Goal: Information Seeking & Learning: Learn about a topic

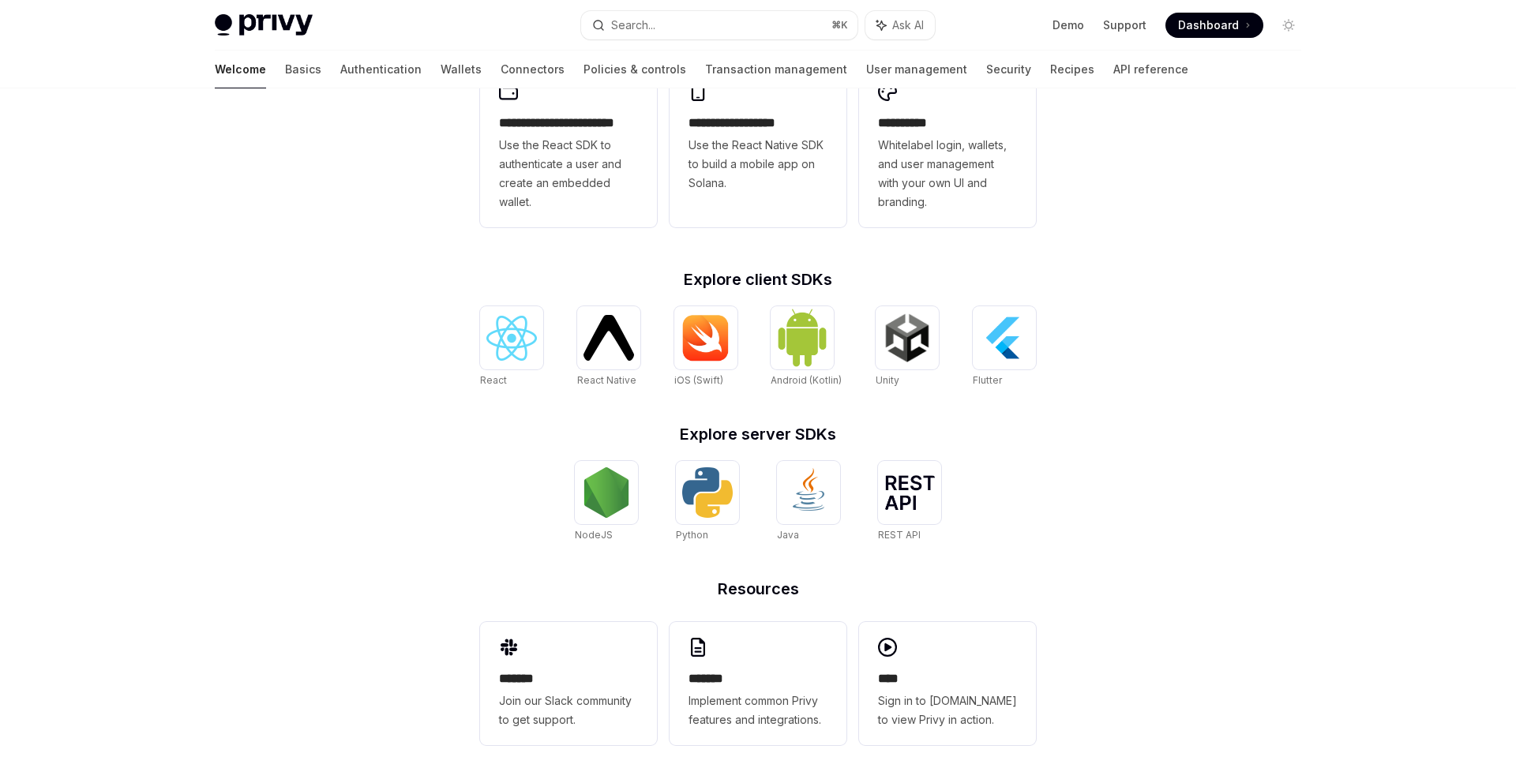
scroll to position [470, 0]
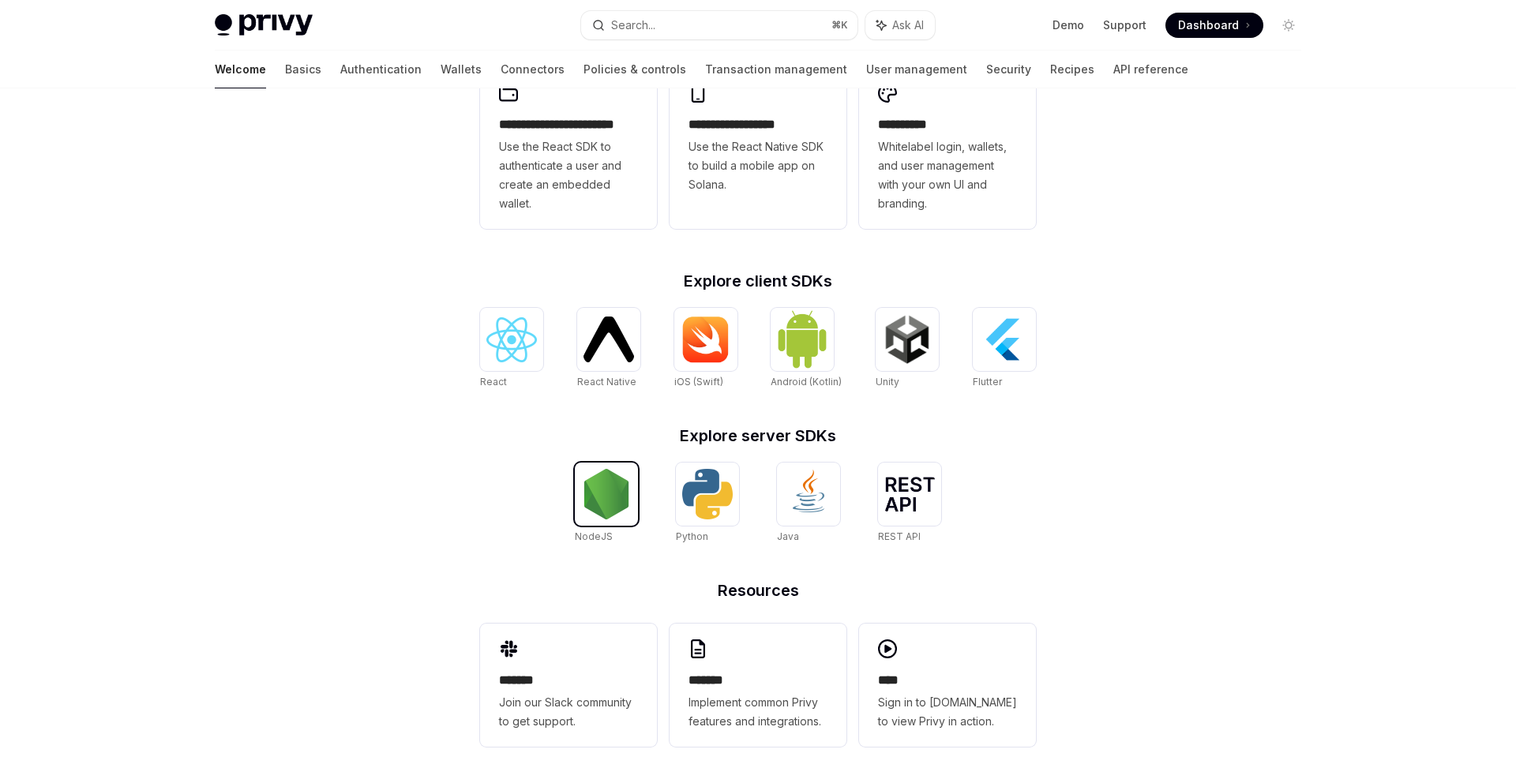
click at [603, 489] on img at bounding box center [606, 494] width 51 height 51
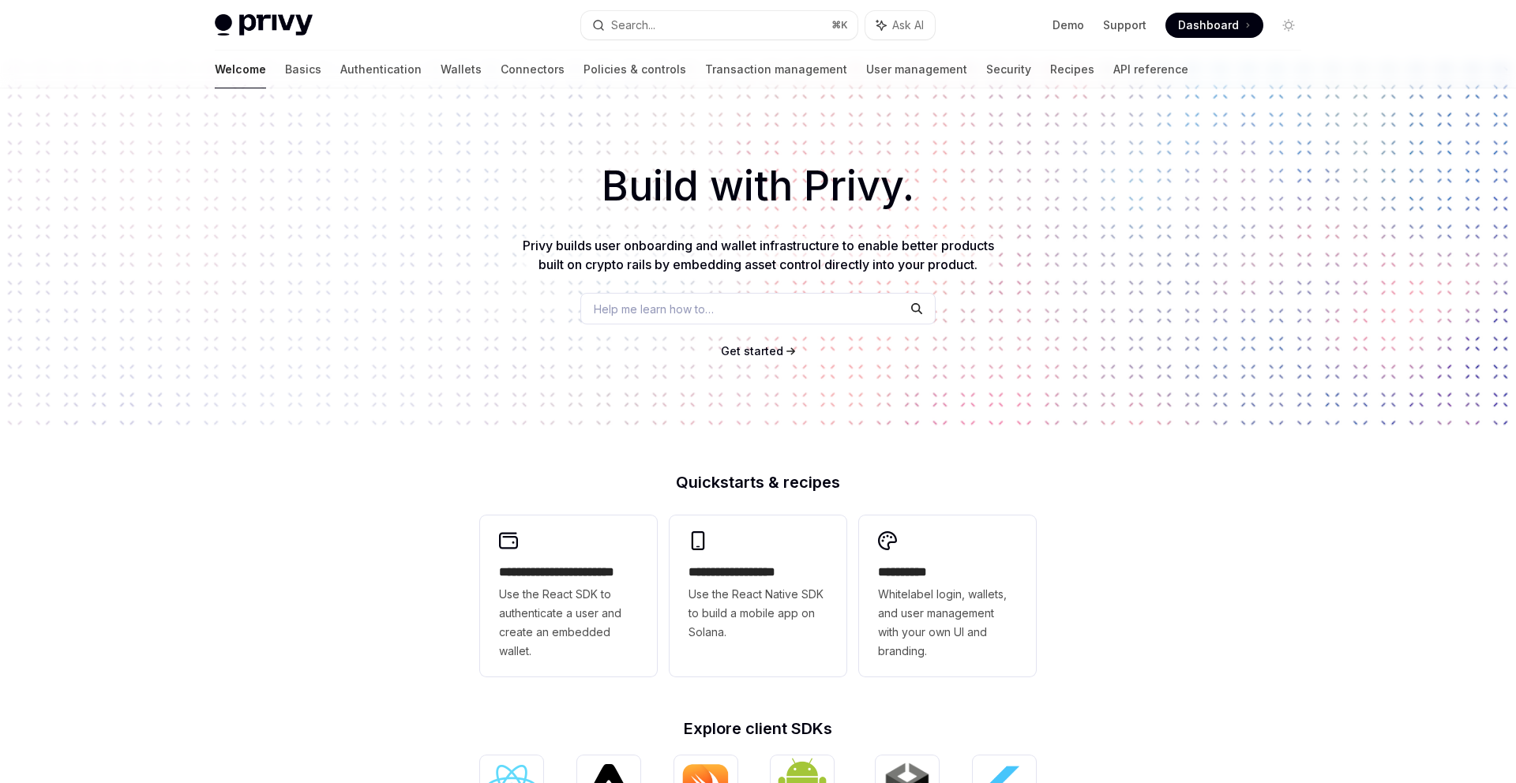
scroll to position [0, 0]
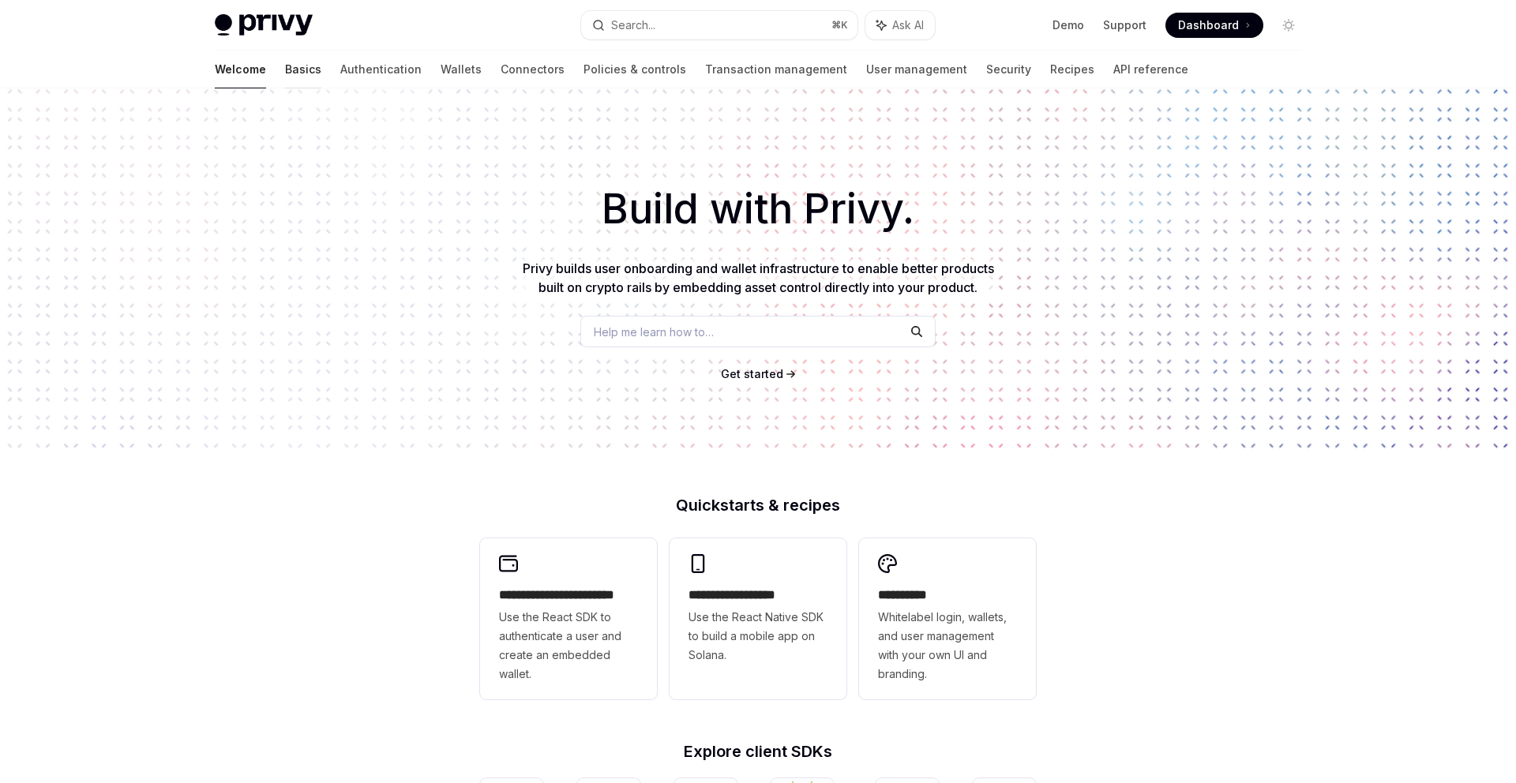
click at [285, 78] on link "Basics" at bounding box center [303, 70] width 36 height 38
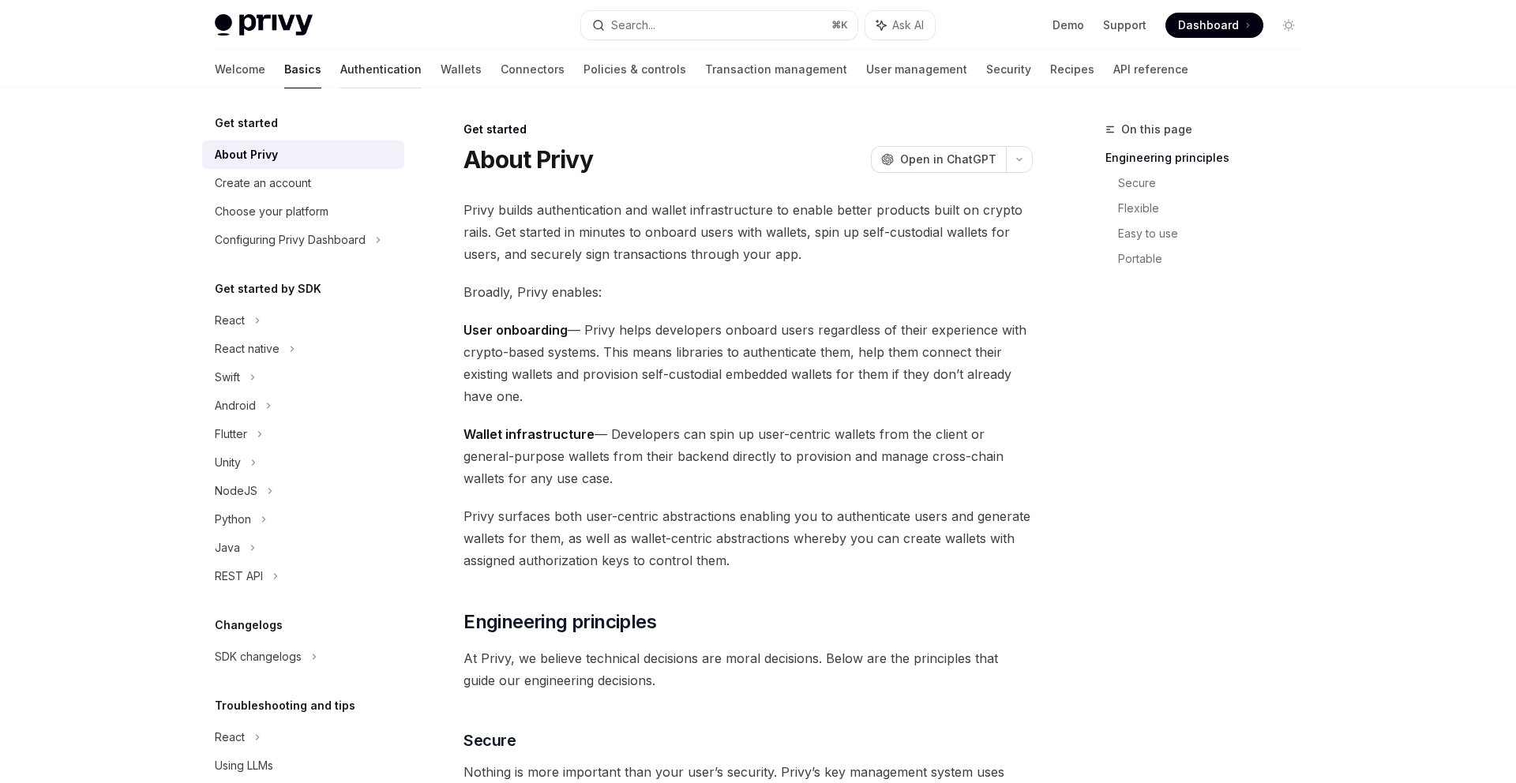
click at [340, 65] on link "Authentication" at bounding box center [380, 70] width 81 height 38
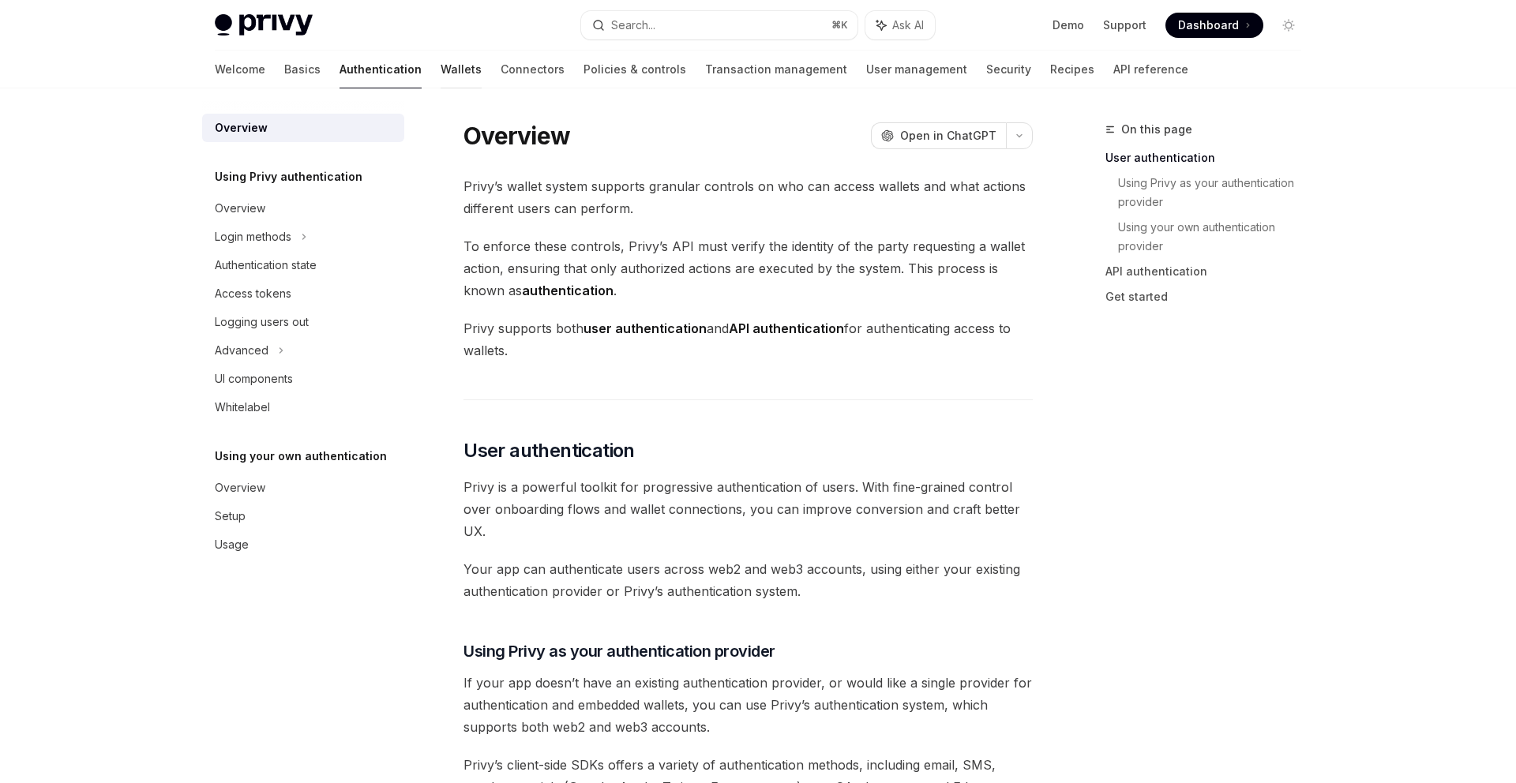
click at [440, 74] on link "Wallets" at bounding box center [460, 70] width 41 height 38
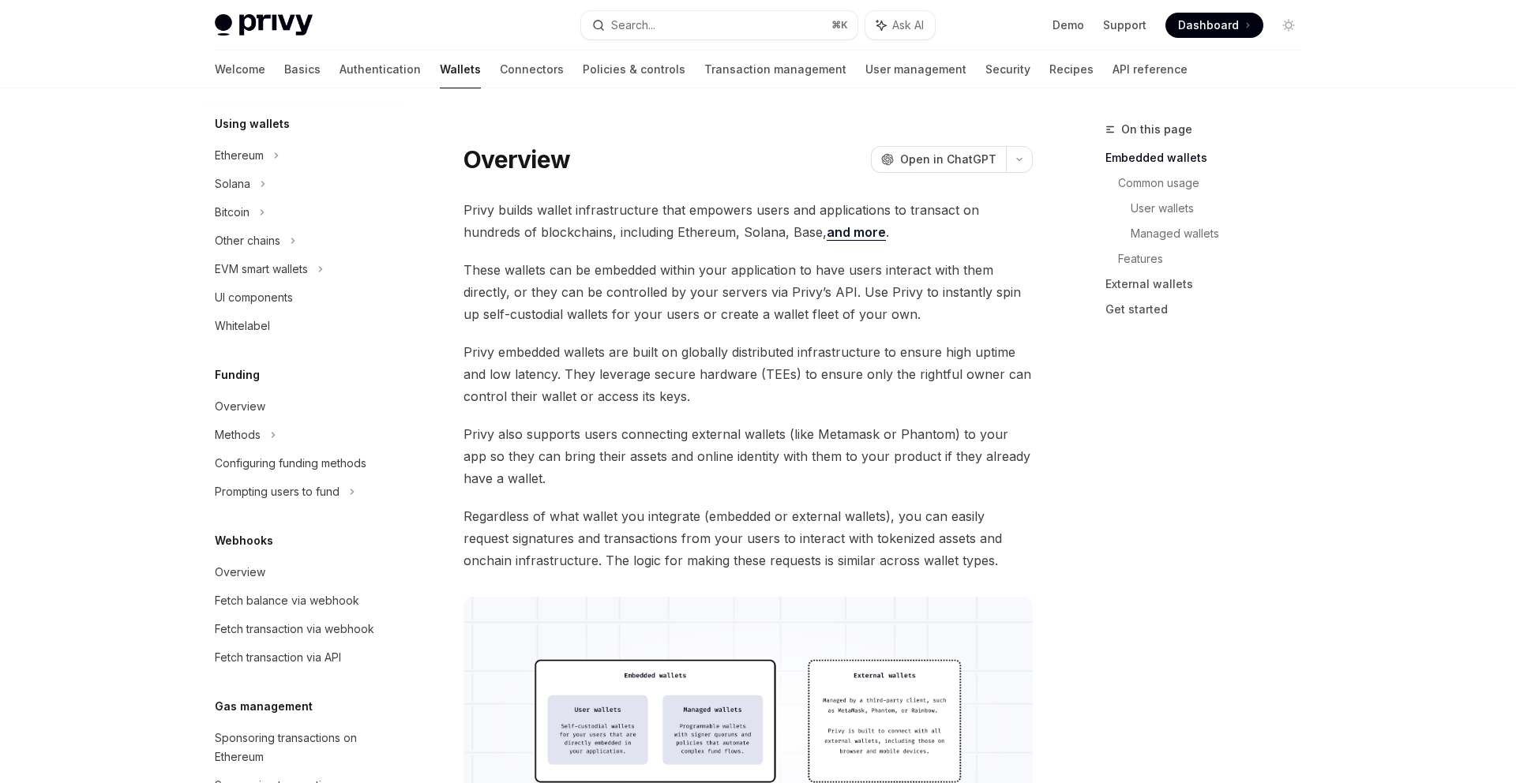
scroll to position [389, 0]
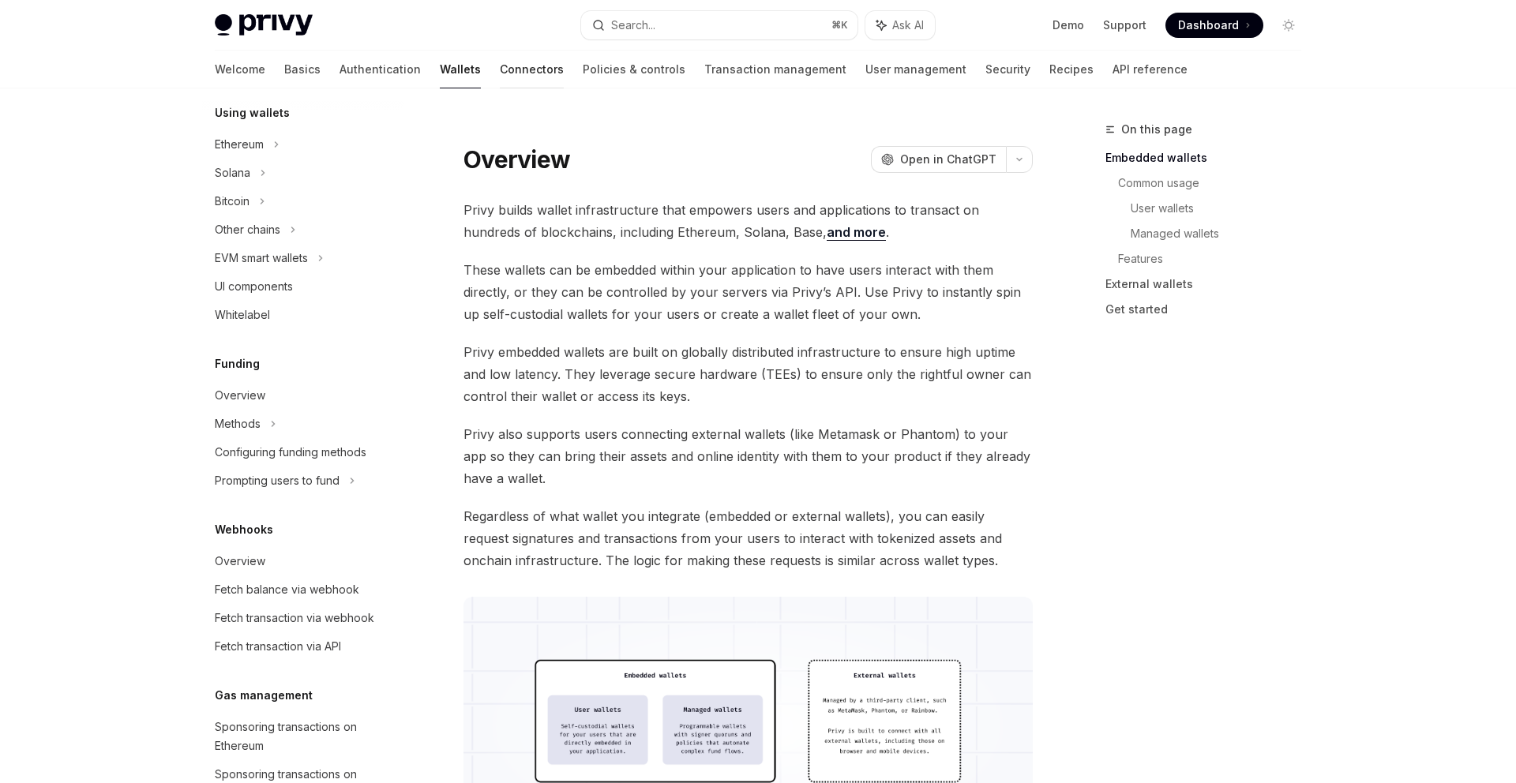
click at [500, 71] on link "Connectors" at bounding box center [532, 70] width 64 height 38
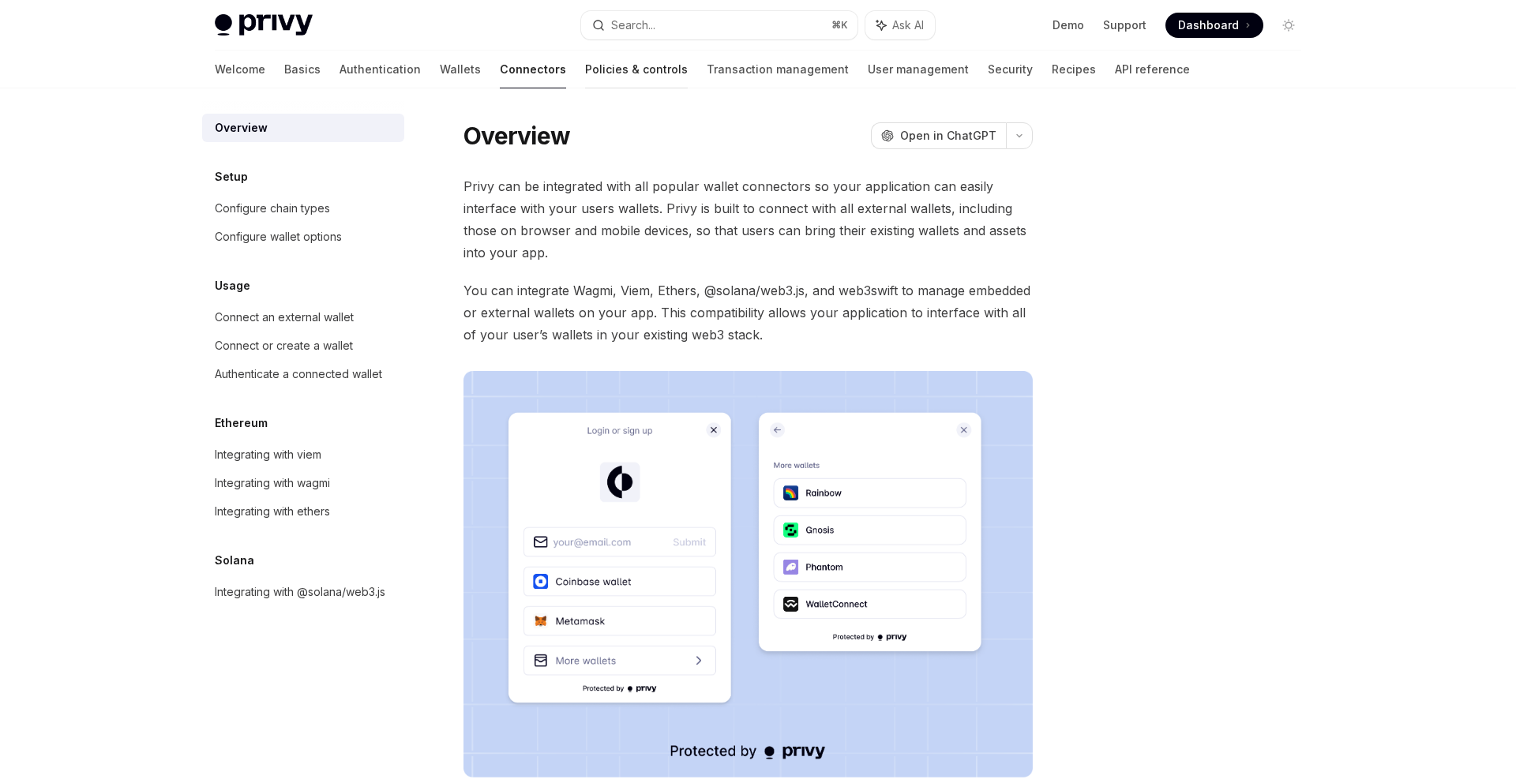
click at [585, 66] on link "Policies & controls" at bounding box center [636, 70] width 103 height 38
type textarea "*"
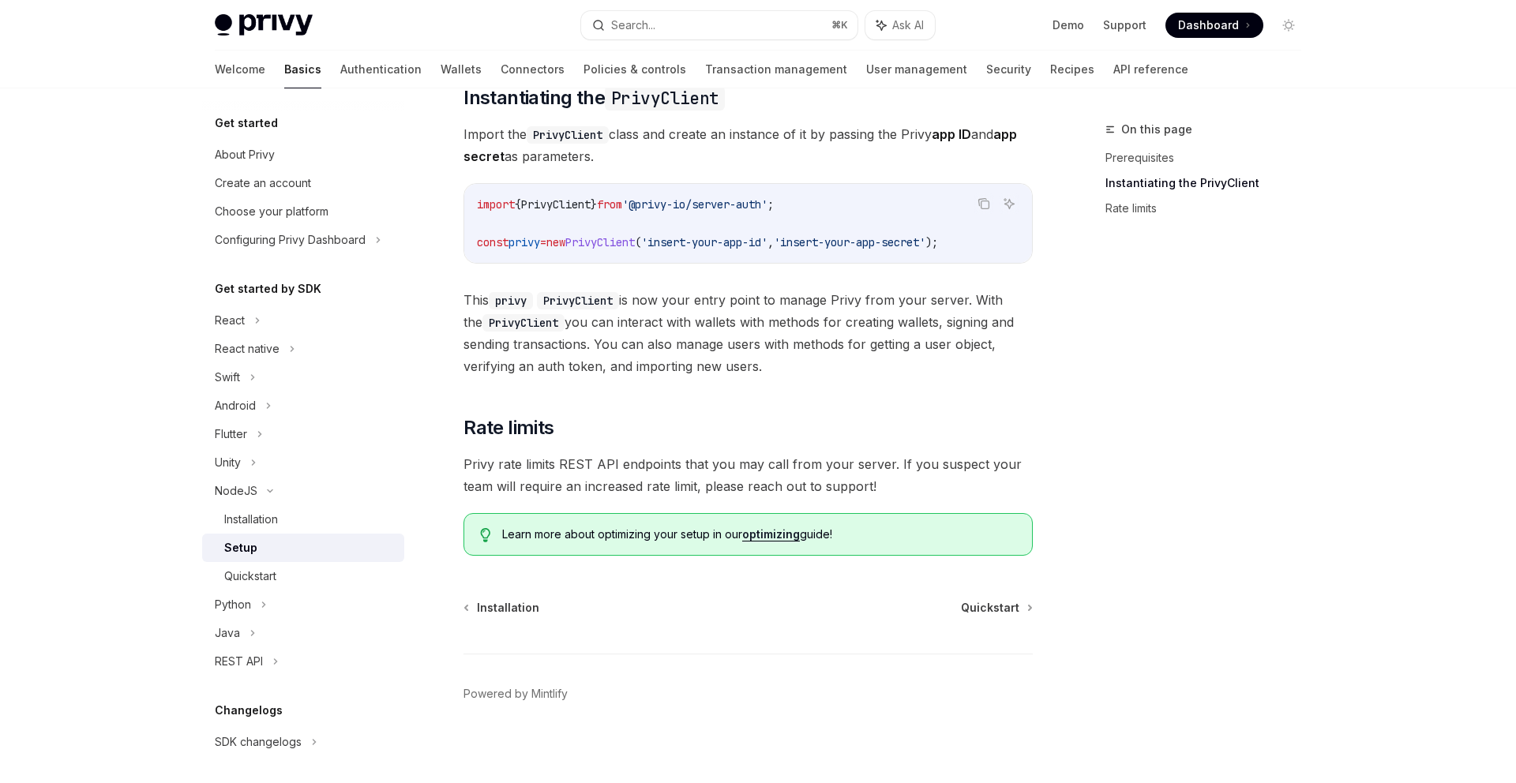
scroll to position [285, 0]
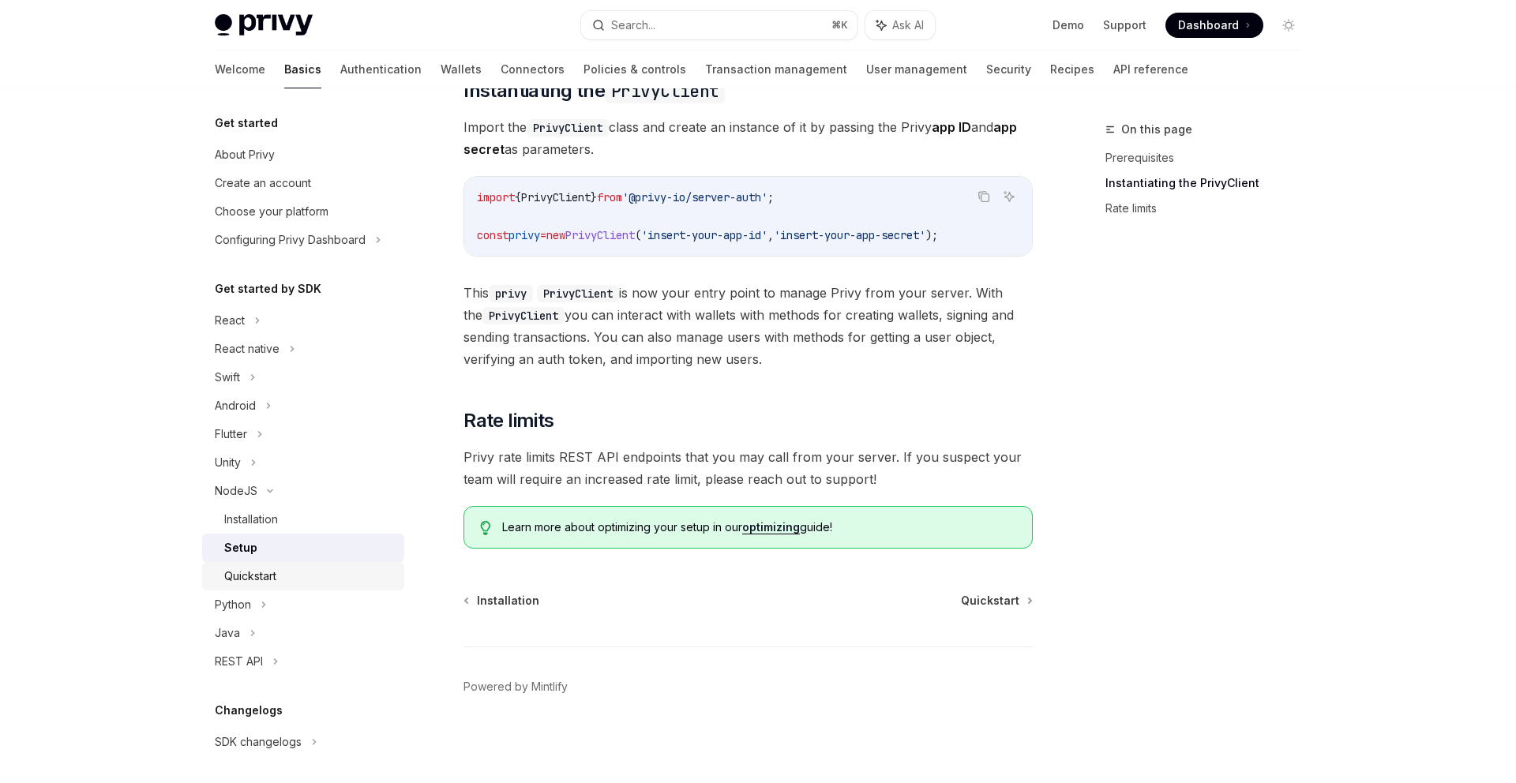
click at [345, 574] on div "Quickstart" at bounding box center [309, 576] width 171 height 19
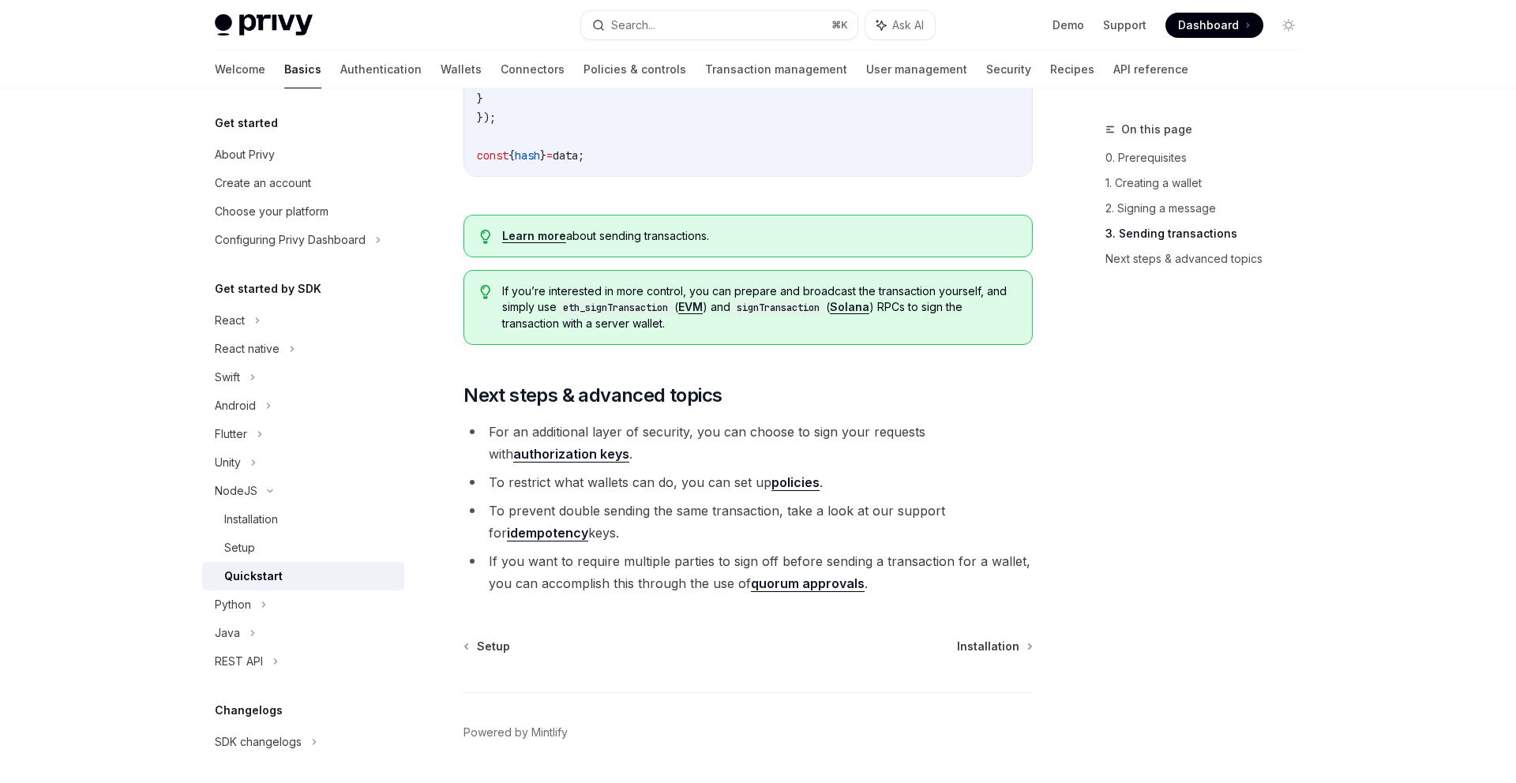
scroll to position [1584, 0]
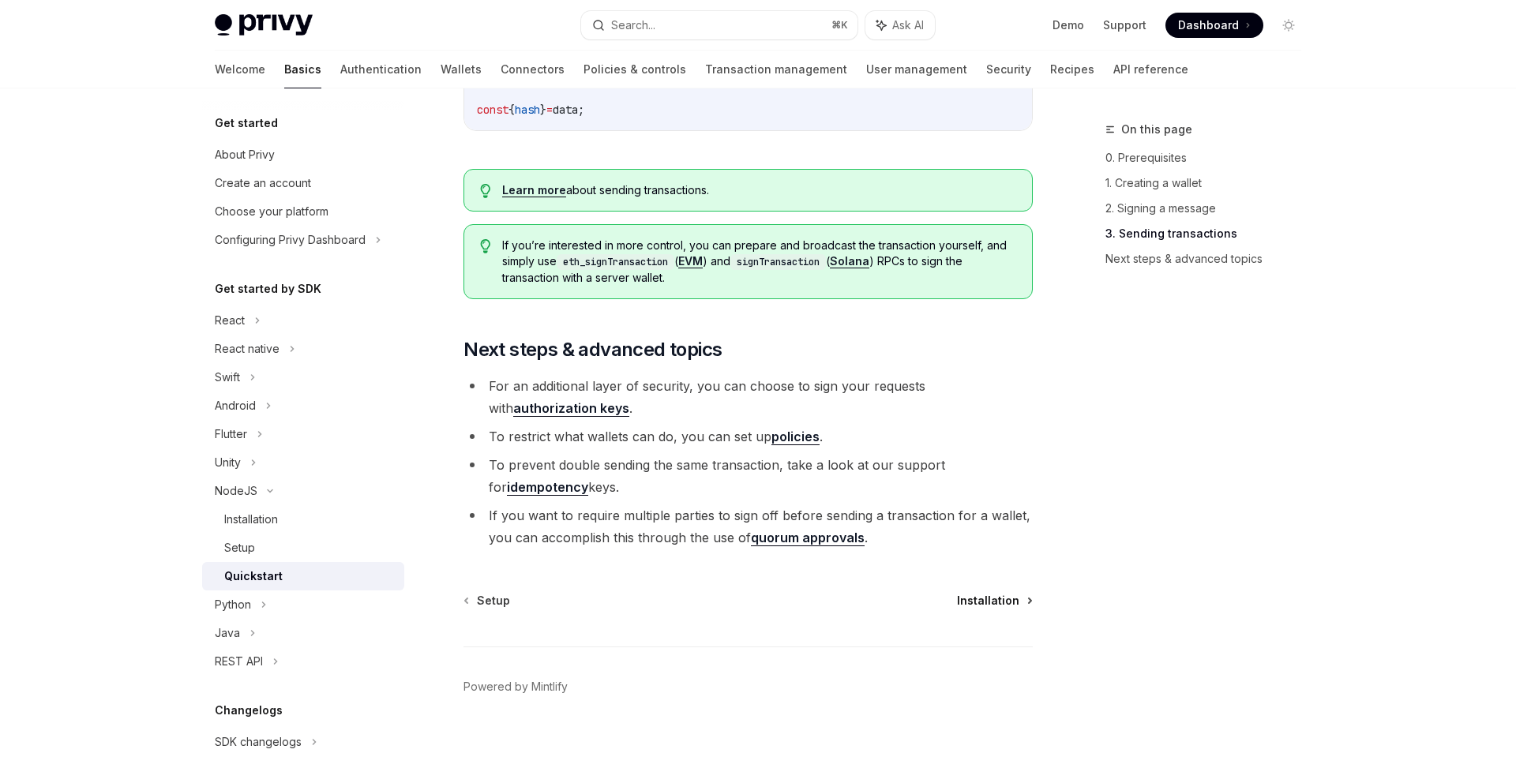
click at [999, 604] on span "Installation" at bounding box center [988, 601] width 62 height 16
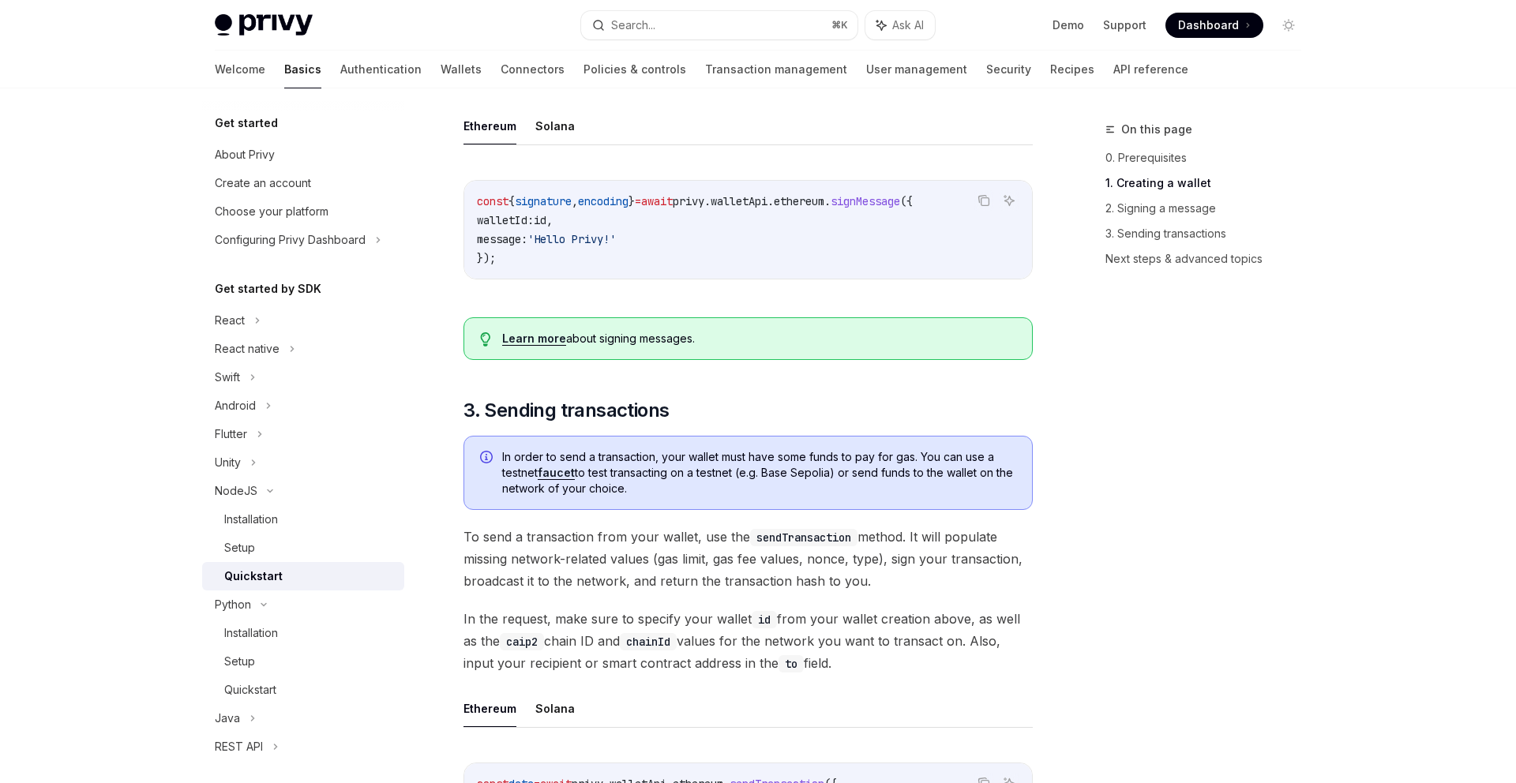
scroll to position [285, 0]
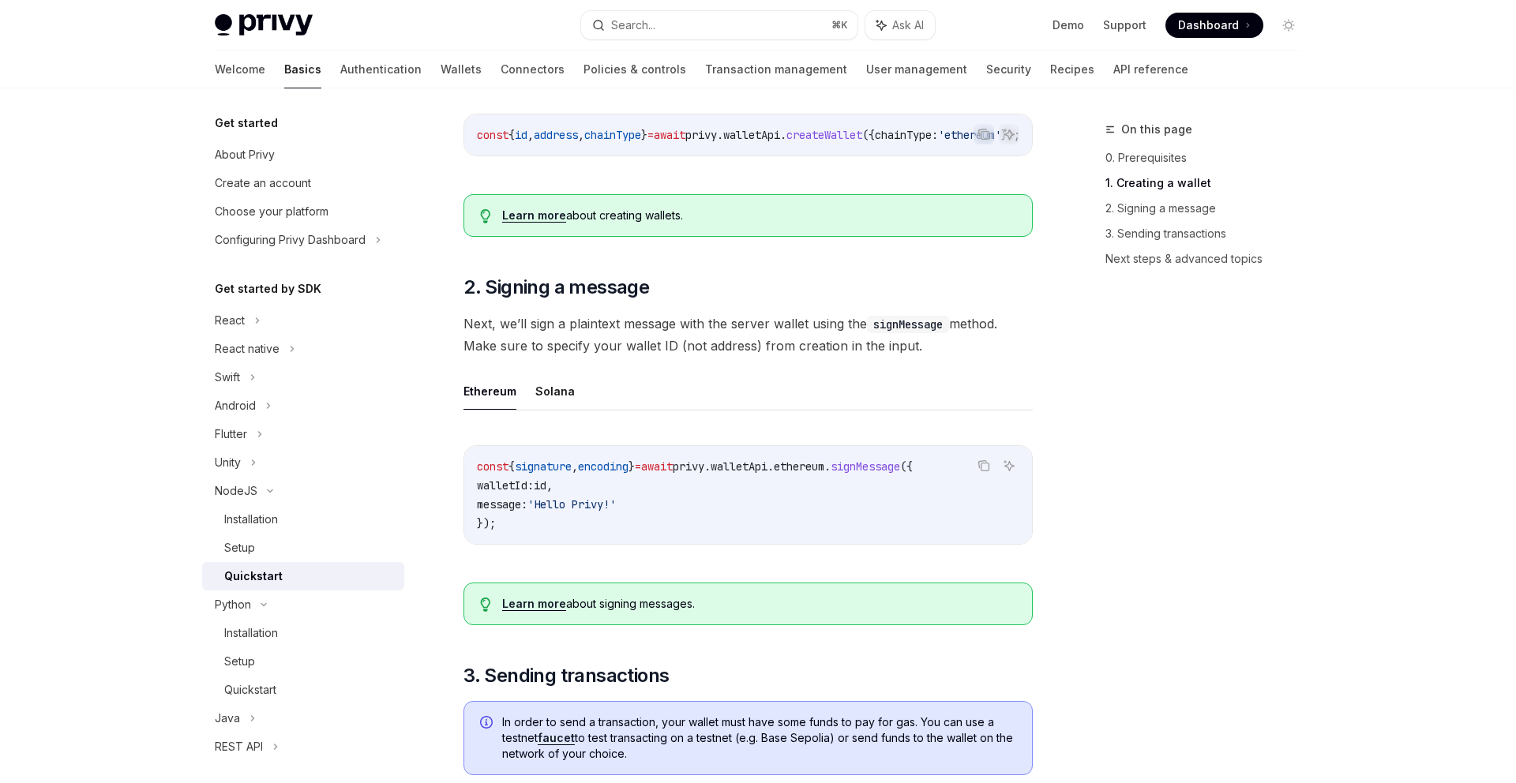
type textarea "*"
